Goal: Transaction & Acquisition: Purchase product/service

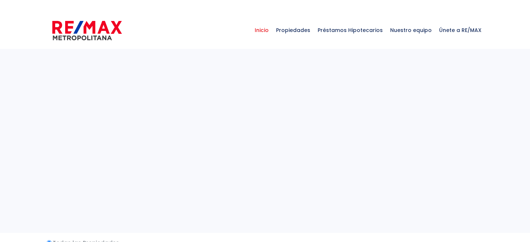
select select
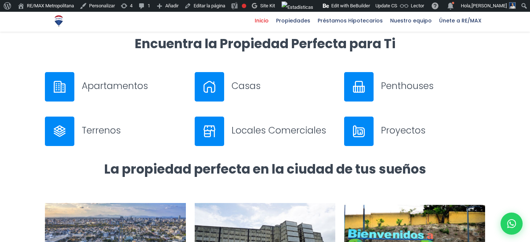
scroll to position [367, 0]
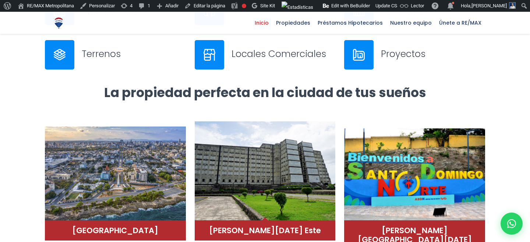
click at [267, 164] on img at bounding box center [265, 170] width 141 height 99
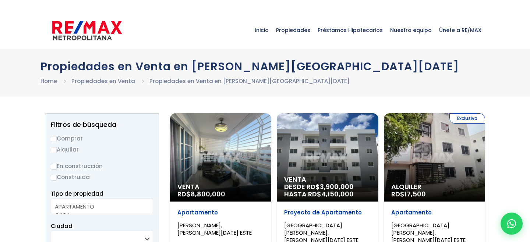
select select
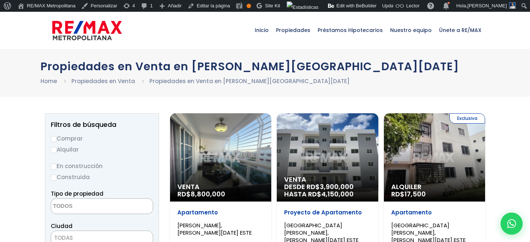
click at [223, 146] on div "Venta RD$ 8,800,000" at bounding box center [220, 157] width 101 height 88
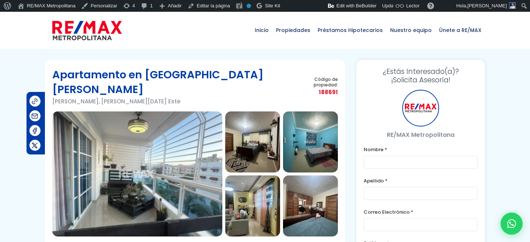
type input "[PERSON_NAME]"
type input "[PERSON_NAME][EMAIL_ADDRESS][PERSON_NAME][DOMAIN_NAME]"
type input "829-619-1904"
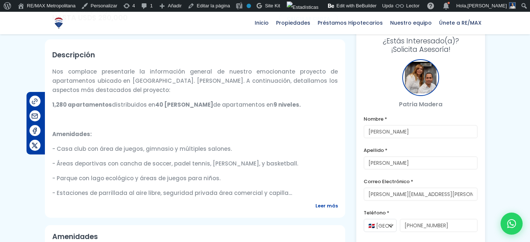
scroll to position [238, 0]
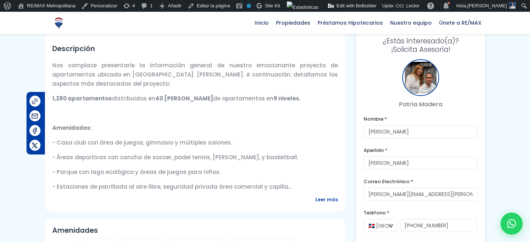
click at [322, 197] on span "Leer más" at bounding box center [326, 199] width 22 height 9
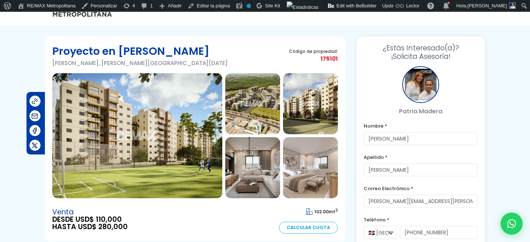
scroll to position [0, 0]
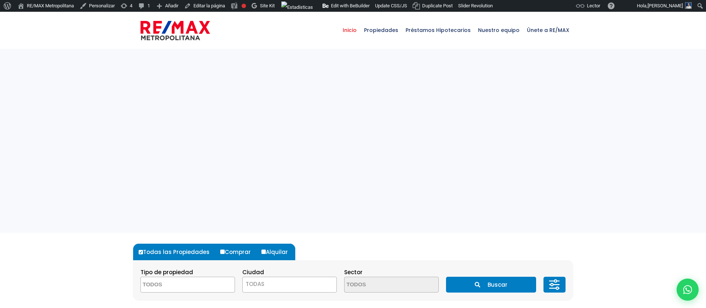
select select
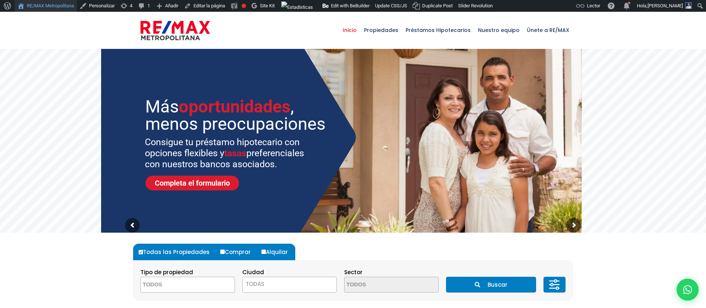
click at [70, 10] on link "RE/MAX Metropolitana" at bounding box center [46, 6] width 62 height 12
